Goal: Information Seeking & Learning: Learn about a topic

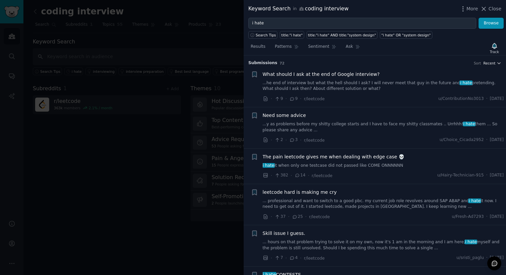
click at [497, 62] on icon "button" at bounding box center [499, 63] width 5 height 5
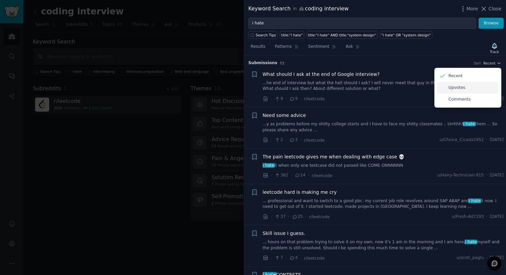
click at [460, 88] on p "Upvotes" at bounding box center [456, 88] width 17 height 6
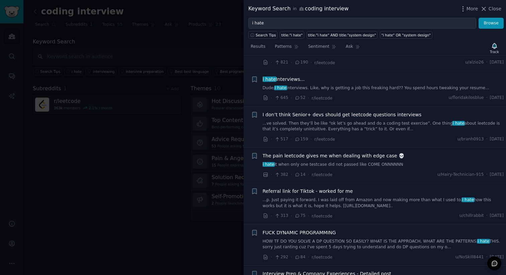
scroll to position [79, 0]
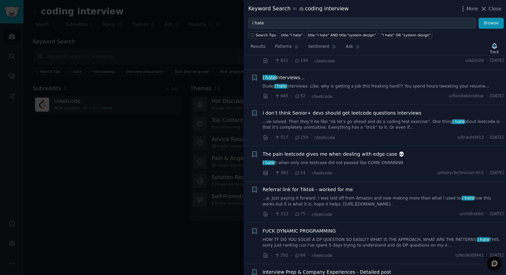
click at [374, 113] on span "I don’t think Senior+ devs should get leetcode questions interviews" at bounding box center [342, 113] width 159 height 7
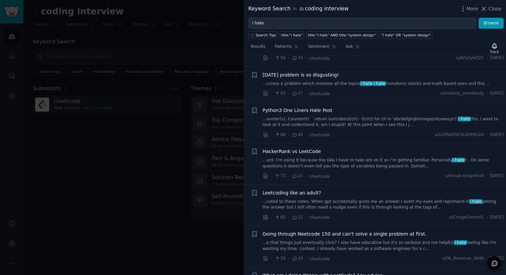
scroll to position [995, 0]
click at [355, 199] on link "...cated to these notes. When gpt accidentally gives me an answer I avert my ey…" at bounding box center [383, 205] width 241 height 12
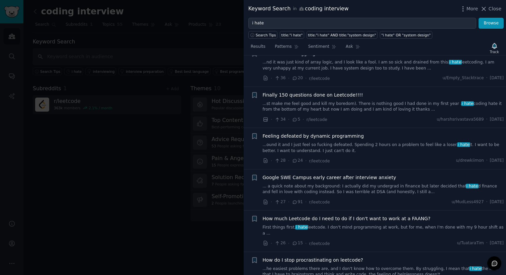
scroll to position [1701, 0]
click at [196, 78] on div at bounding box center [253, 137] width 506 height 275
